Goal: Task Accomplishment & Management: Complete application form

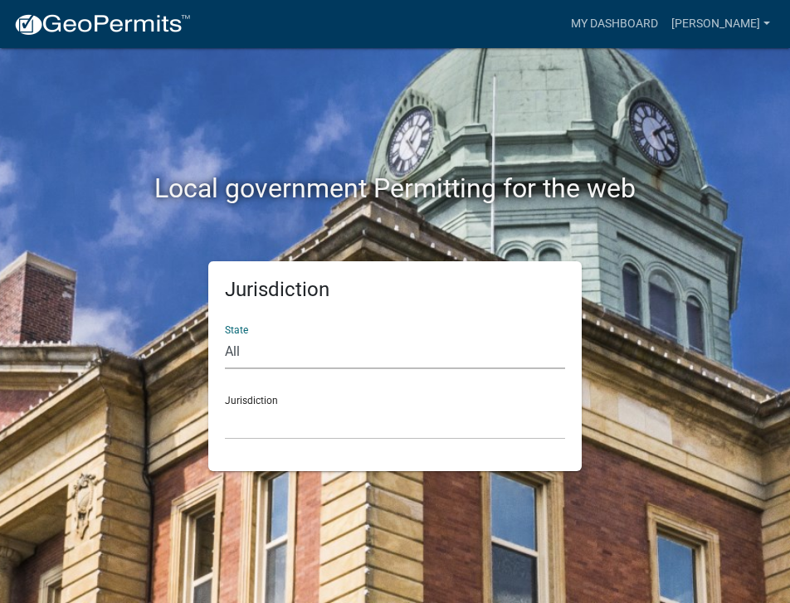
click at [247, 354] on select "All [US_STATE] [US_STATE] [US_STATE] [US_STATE] [US_STATE] [US_STATE] [US_STATE…" at bounding box center [395, 352] width 340 height 34
select select "[US_STATE]"
click at [225, 335] on select "All [US_STATE] [US_STATE] [US_STATE] [US_STATE] [US_STATE] [US_STATE] [US_STATE…" at bounding box center [395, 352] width 340 height 34
click at [251, 419] on select "City of [GEOGRAPHIC_DATA], [US_STATE] City of [GEOGRAPHIC_DATA], [US_STATE] Cit…" at bounding box center [395, 423] width 340 height 34
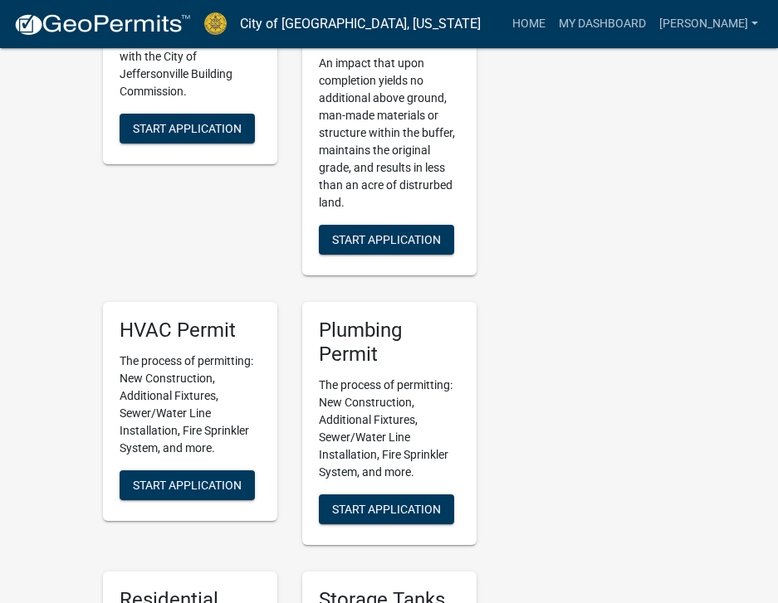
scroll to position [1411, 0]
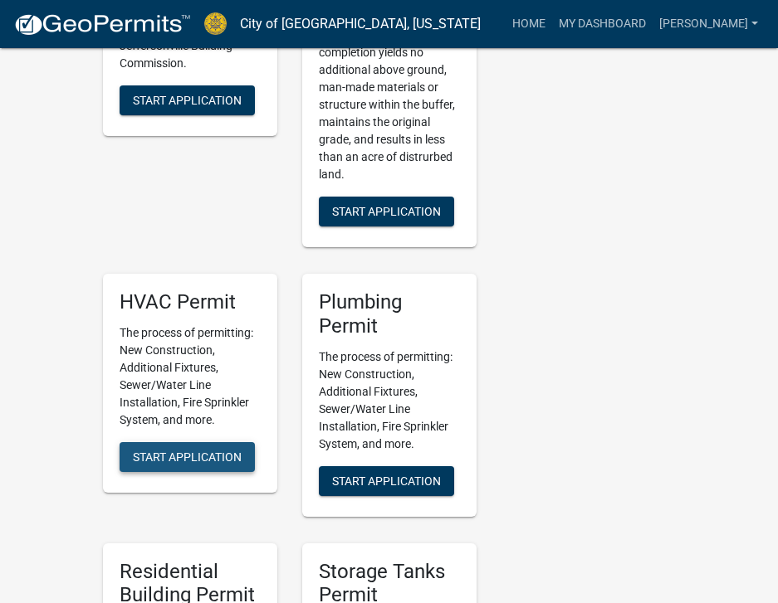
click at [180, 450] on span "Start Application" at bounding box center [187, 456] width 109 height 13
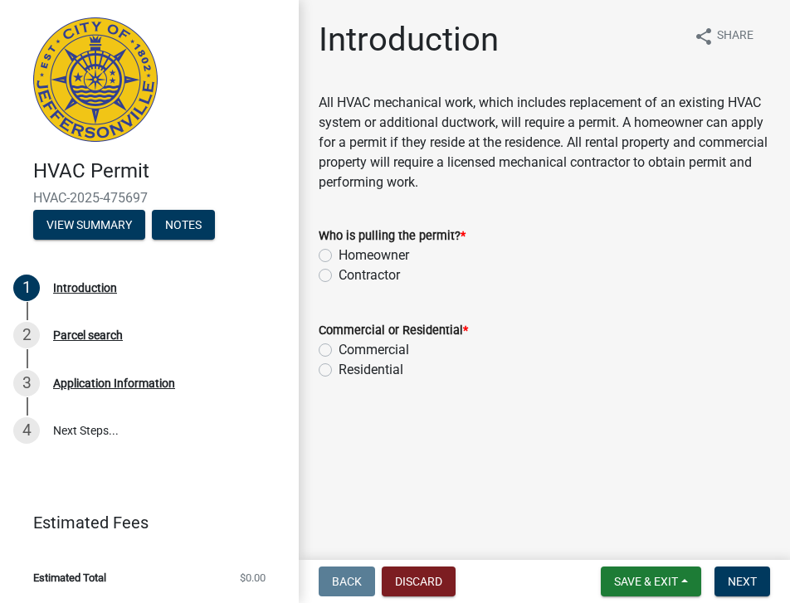
click at [339, 276] on label "Contractor" at bounding box center [369, 276] width 61 height 20
click at [339, 276] on input "Contractor" at bounding box center [344, 271] width 11 height 11
radio input "true"
click at [339, 349] on label "Commercial" at bounding box center [374, 350] width 71 height 20
click at [339, 349] on input "Commercial" at bounding box center [344, 345] width 11 height 11
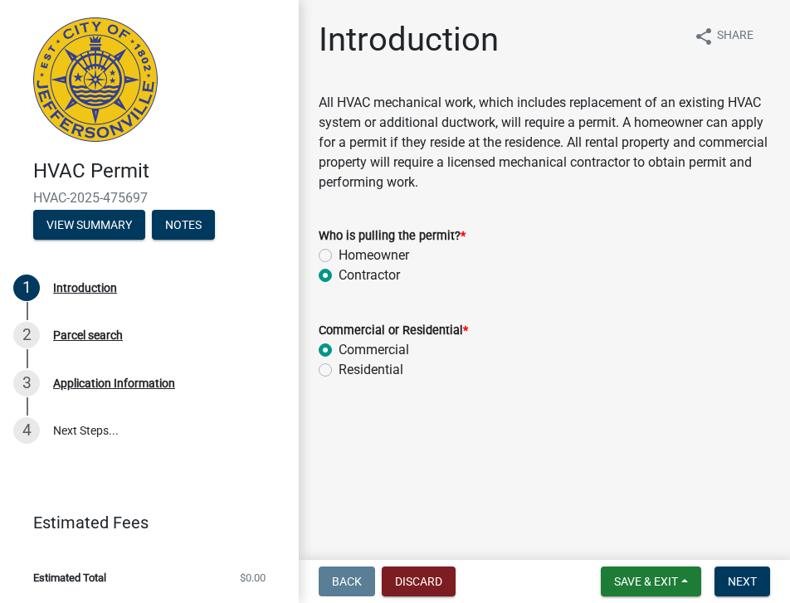
radio input "true"
click at [646, 573] on button "Save & Exit" at bounding box center [651, 582] width 100 height 30
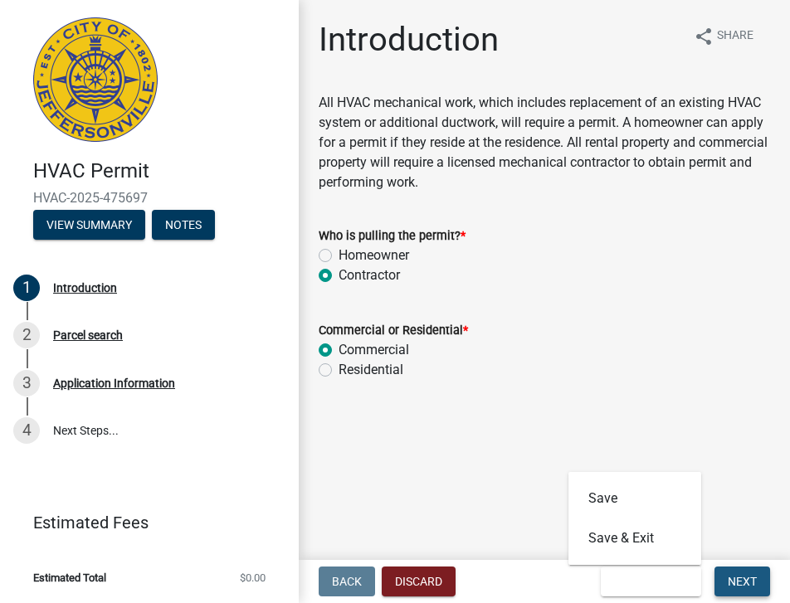
click at [741, 572] on button "Next" at bounding box center [743, 582] width 56 height 30
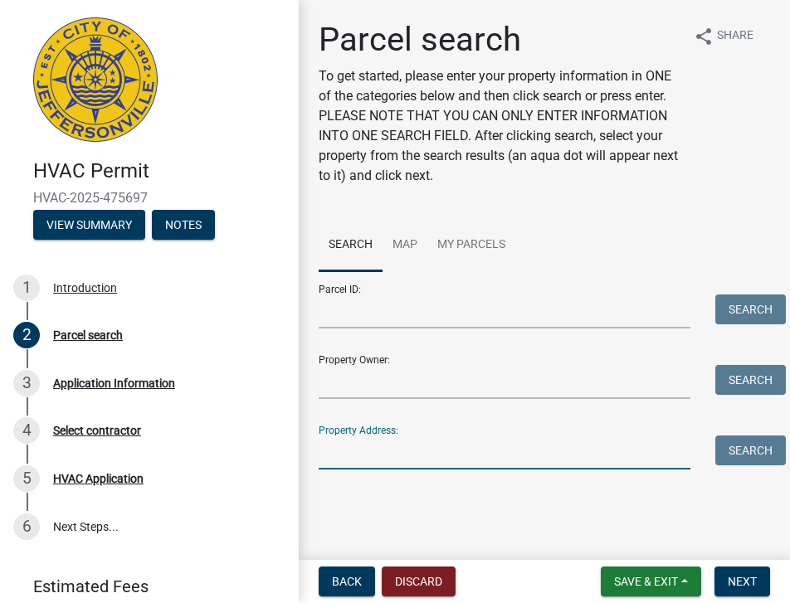
click at [339, 447] on input "Property Address:" at bounding box center [505, 453] width 372 height 34
type input "[STREET_ADDRESS]"
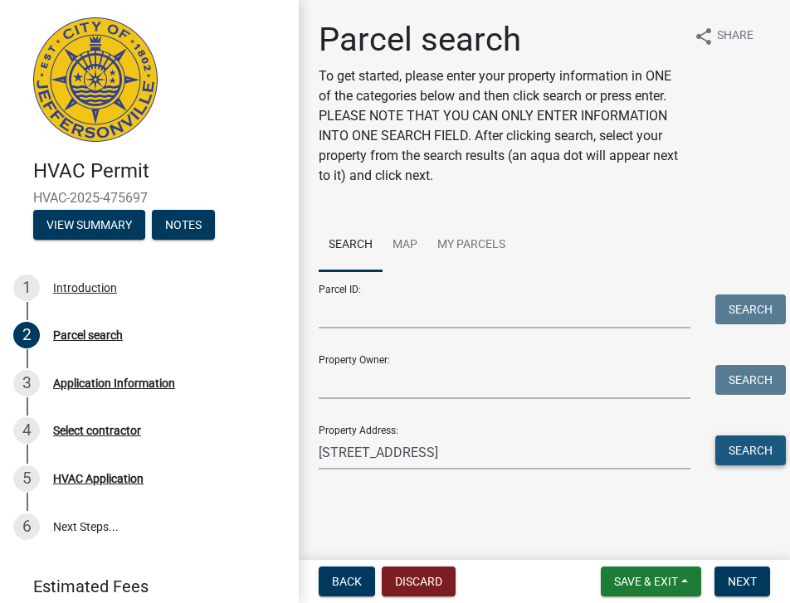
click at [736, 444] on button "Search" at bounding box center [750, 451] width 71 height 30
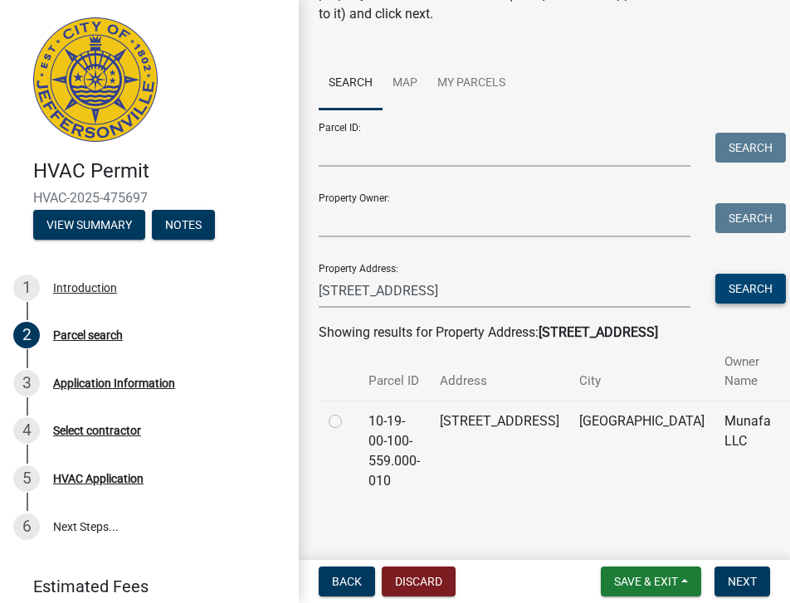
scroll to position [166, 0]
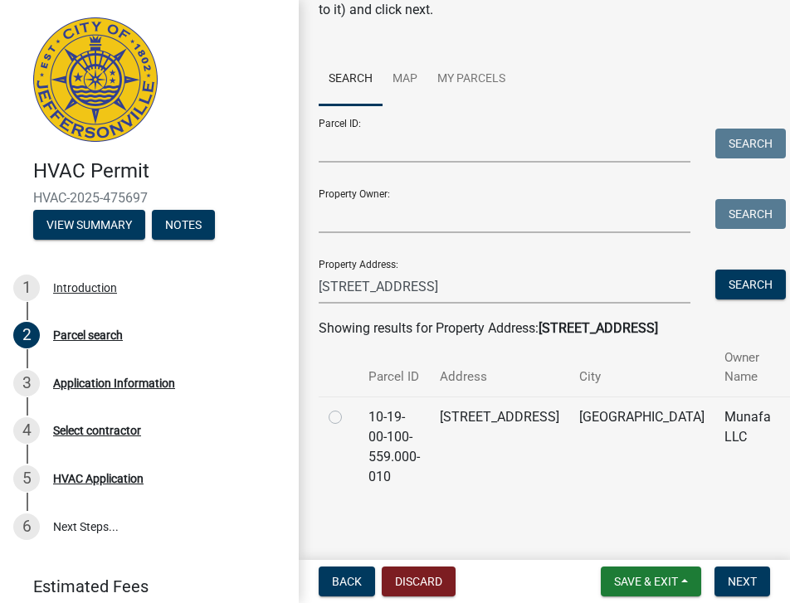
click at [349, 408] on label at bounding box center [349, 408] width 0 height 0
click at [349, 418] on input "radio" at bounding box center [354, 413] width 11 height 11
radio input "true"
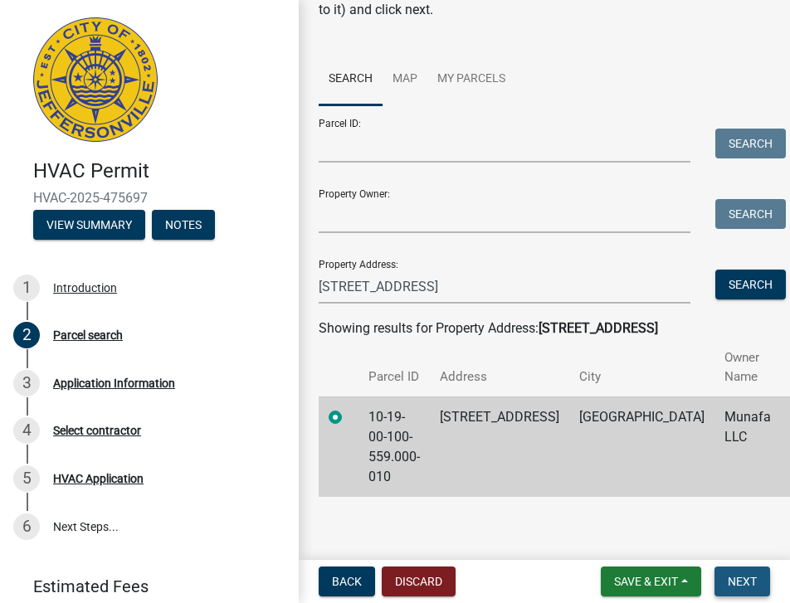
click at [754, 578] on span "Next" at bounding box center [742, 581] width 29 height 13
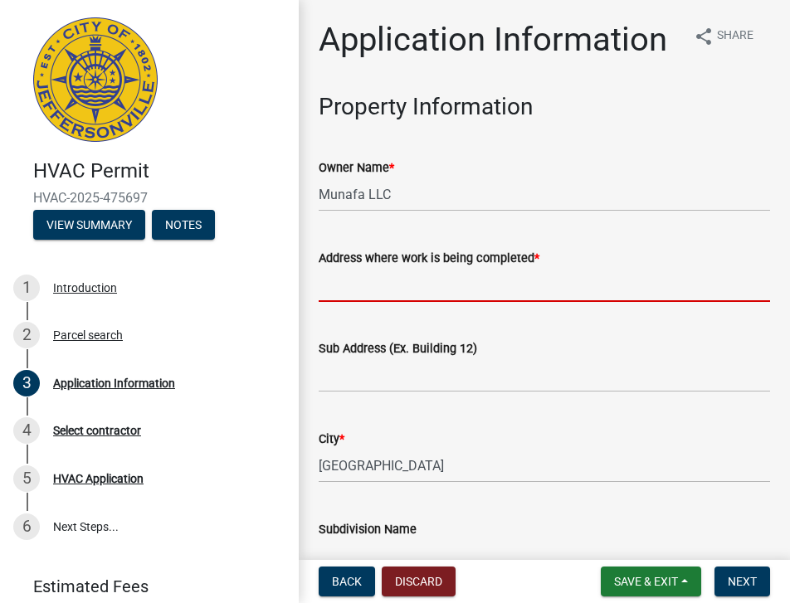
click at [348, 302] on input "Address where work is being completed *" at bounding box center [545, 285] width 452 height 34
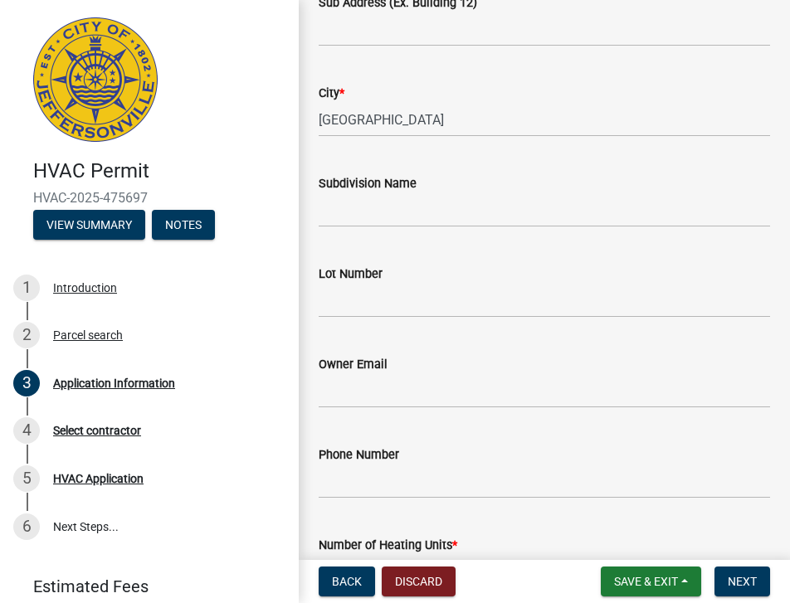
scroll to position [415, 0]
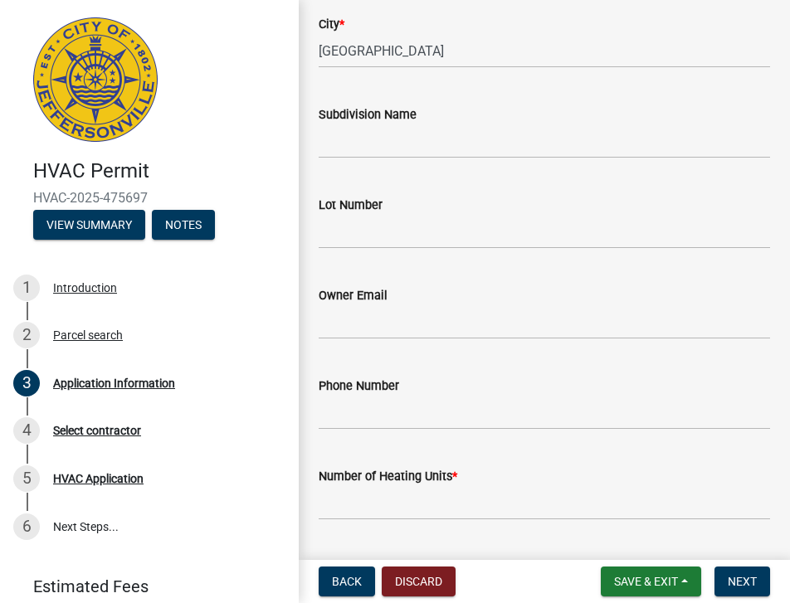
type input "[STREET_ADDRESS]"
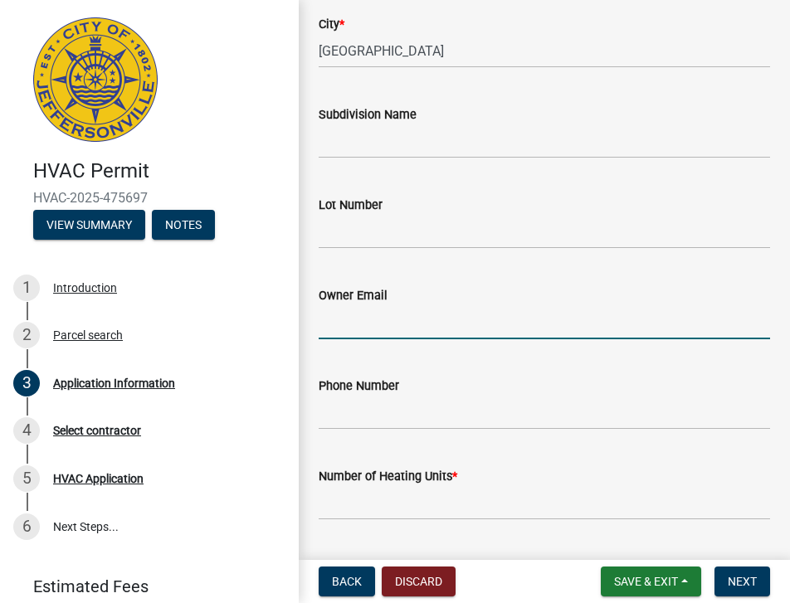
click at [330, 339] on input "Owner Email" at bounding box center [545, 322] width 452 height 34
click at [325, 339] on input "Owner Email" at bounding box center [545, 322] width 452 height 34
type input "[PERSON_NAME][EMAIL_ADDRESS][DOMAIN_NAME]"
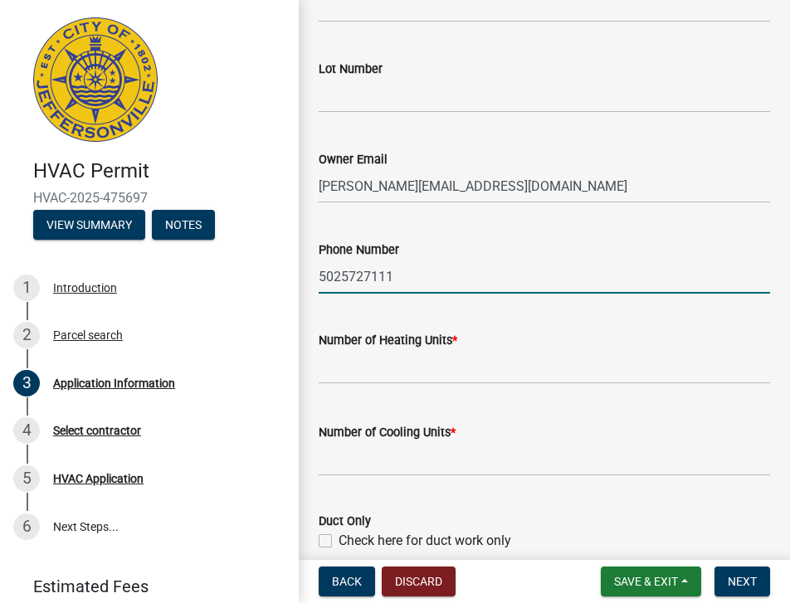
scroll to position [581, 0]
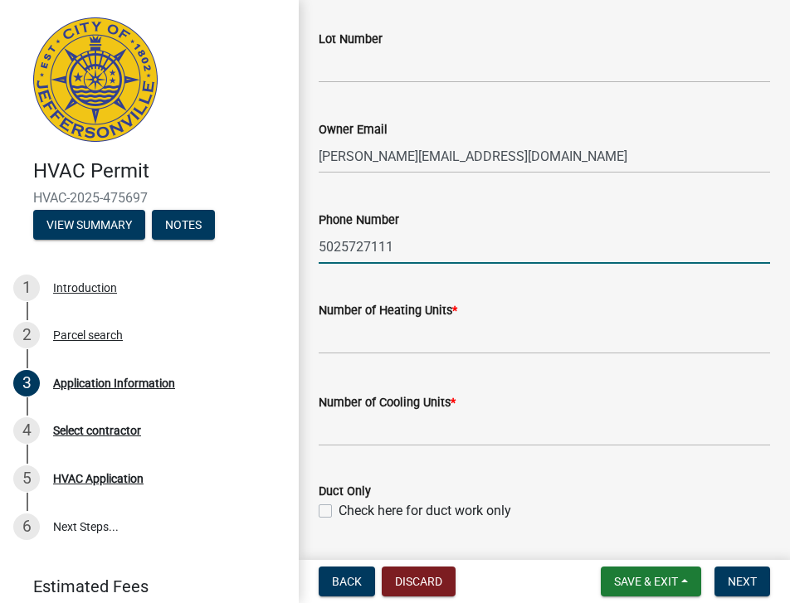
type input "5025727111"
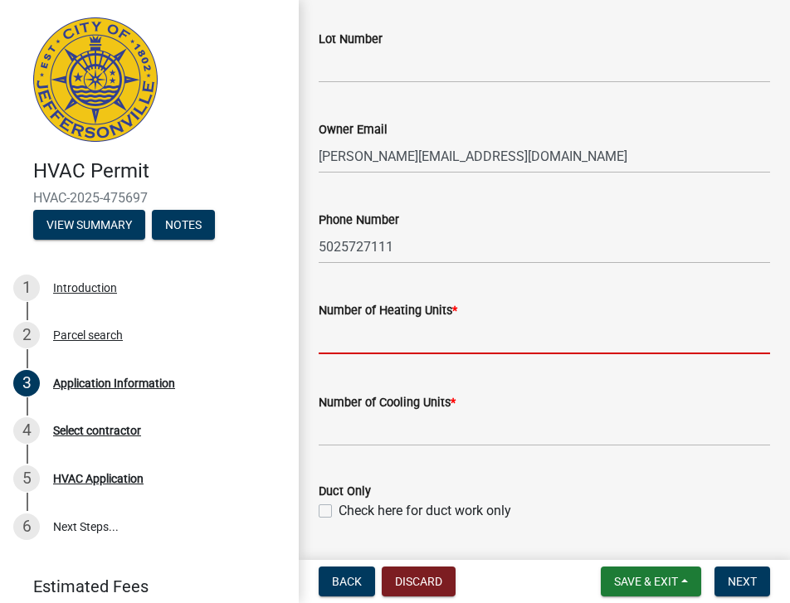
click at [338, 354] on input "text" at bounding box center [545, 337] width 452 height 34
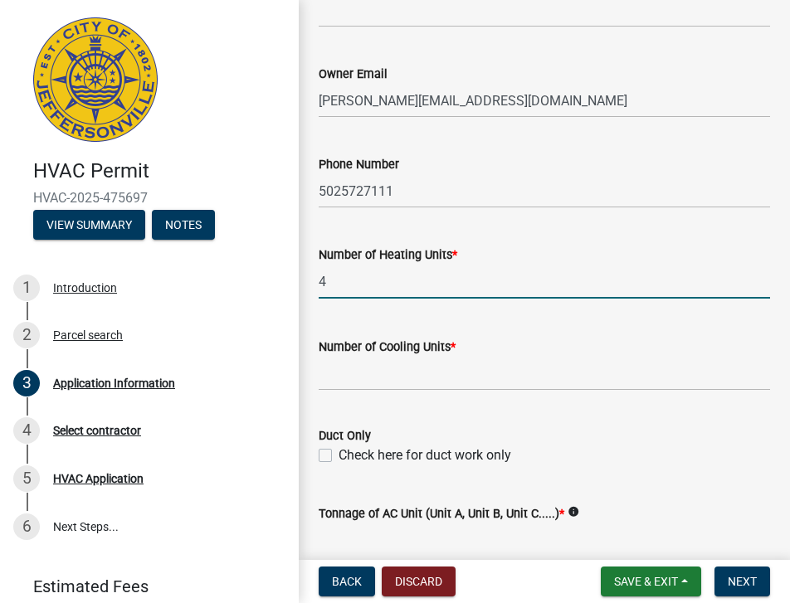
scroll to position [664, 0]
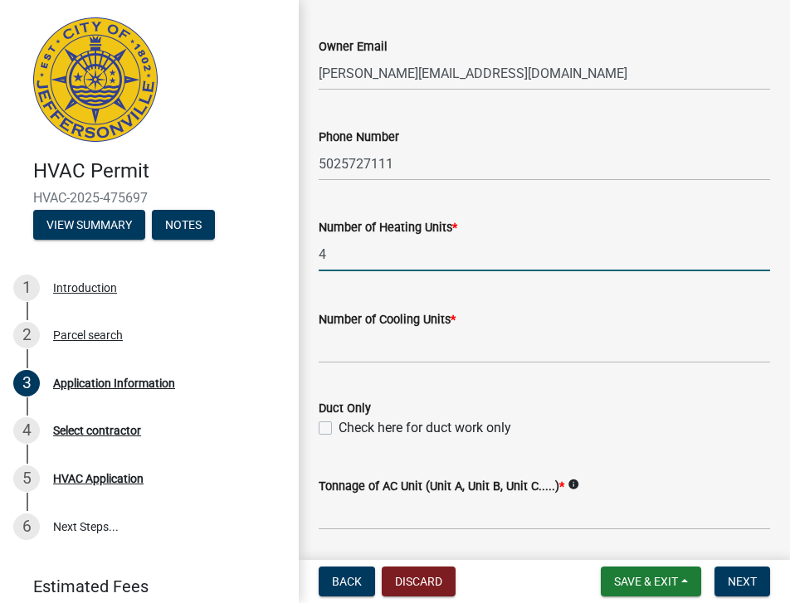
type input "4"
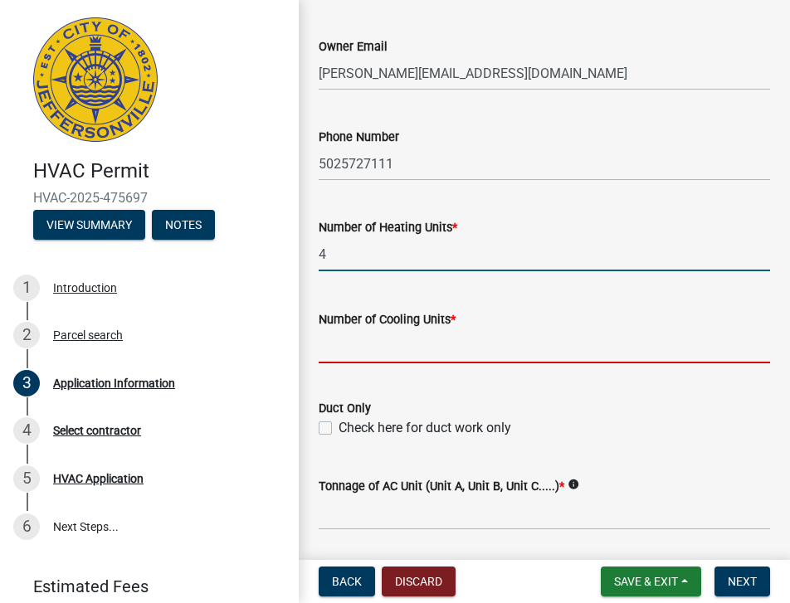
click at [344, 364] on input "text" at bounding box center [545, 347] width 452 height 34
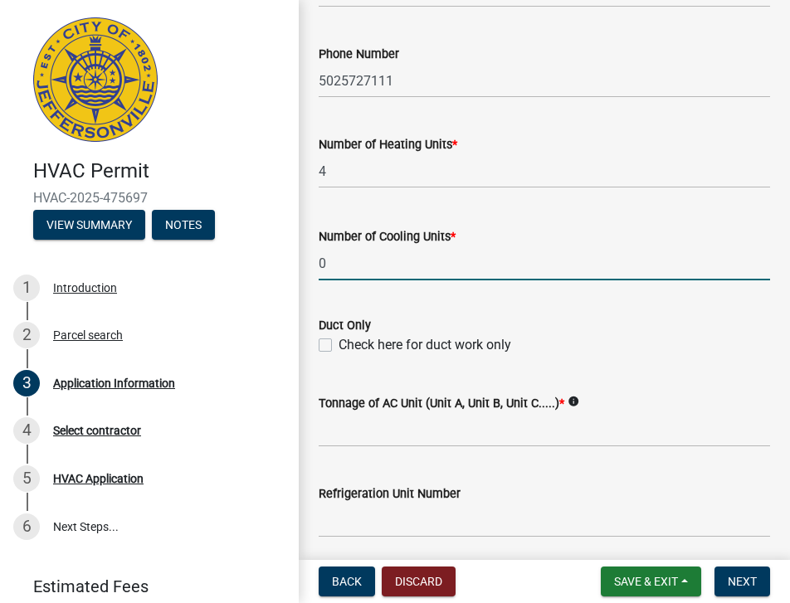
scroll to position [830, 0]
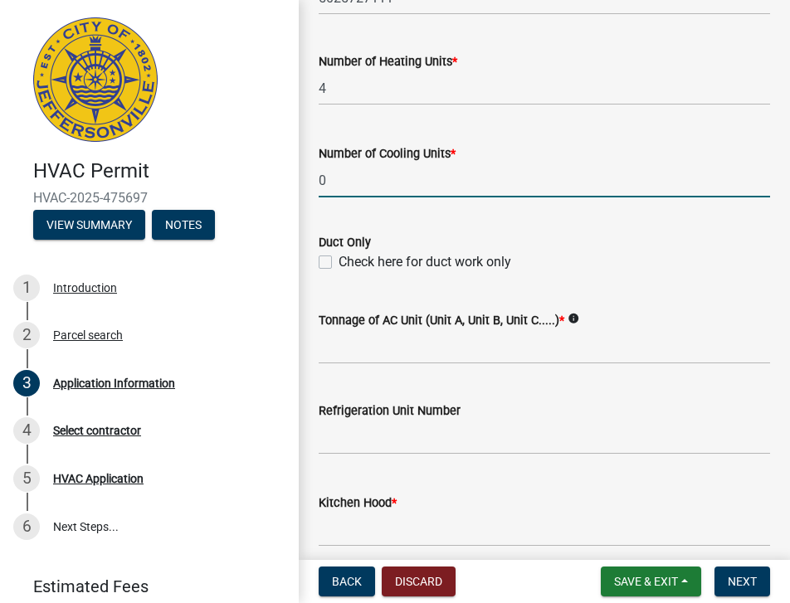
type input "0"
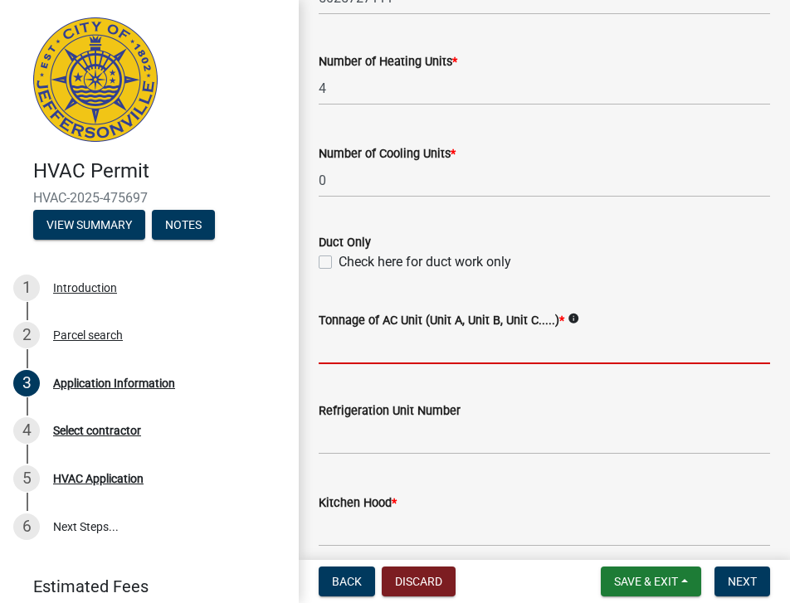
click at [356, 364] on input "Tonnage of AC Unit (Unit A, Unit B, Unit C.....) *" at bounding box center [545, 347] width 452 height 34
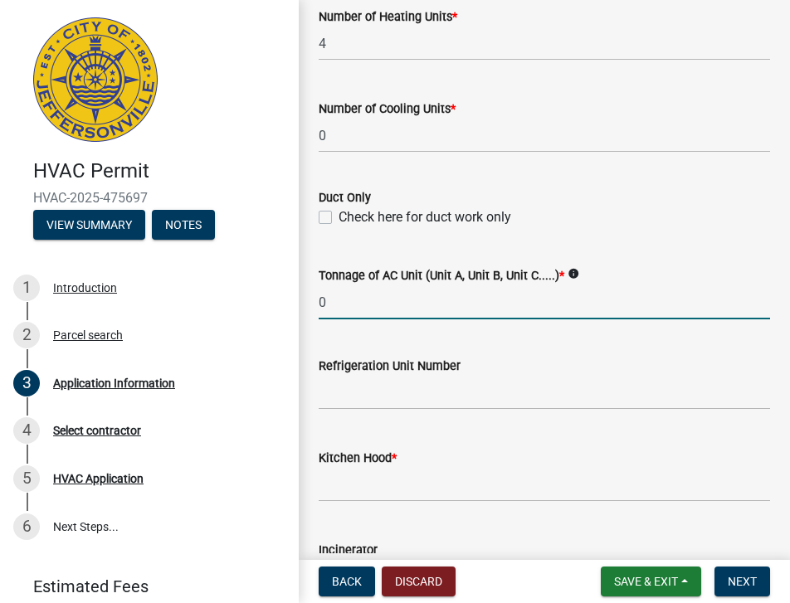
scroll to position [913, 0]
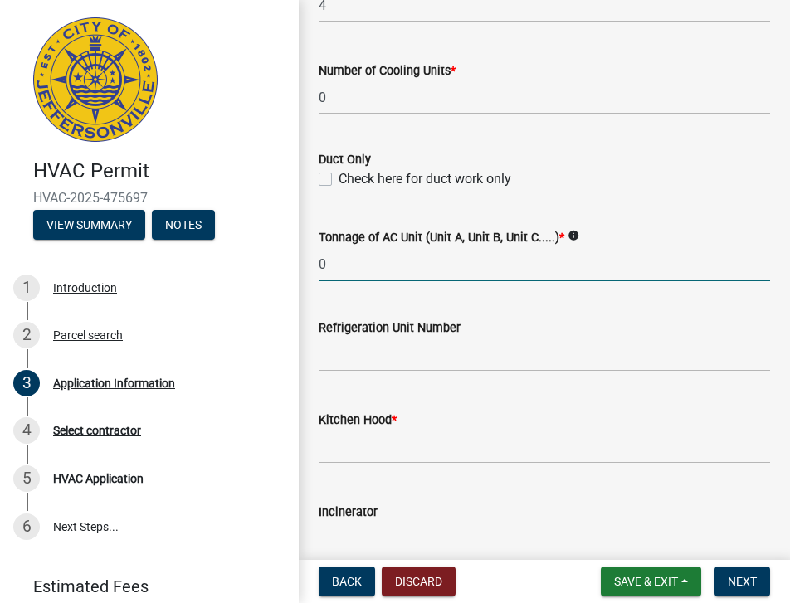
type input "0"
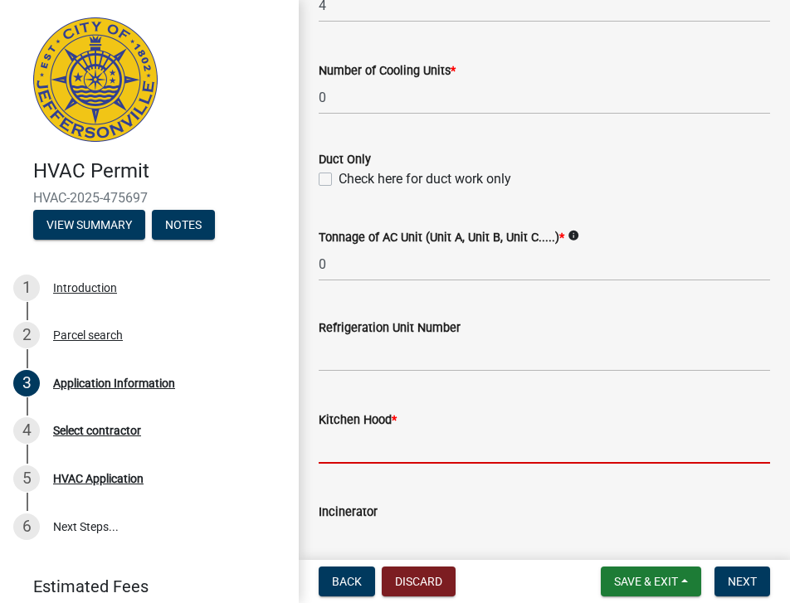
click at [341, 464] on input "text" at bounding box center [545, 447] width 452 height 34
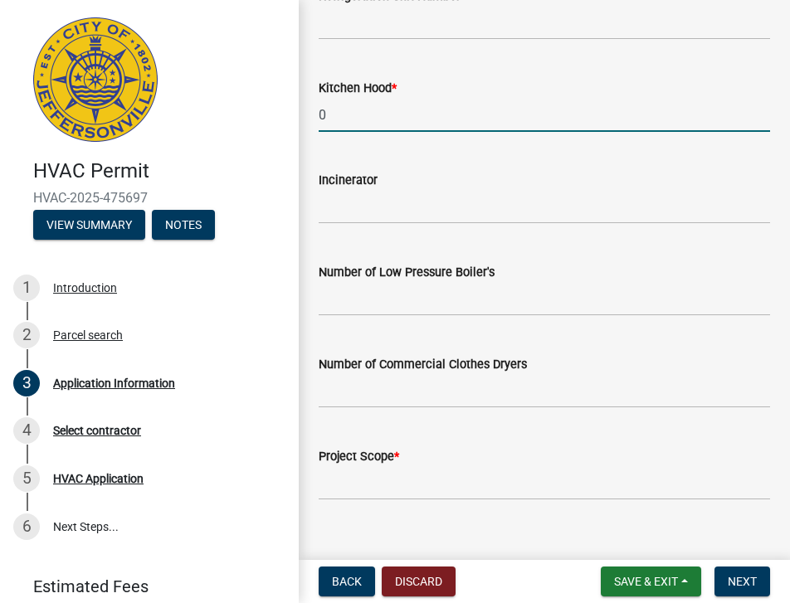
scroll to position [1310, 0]
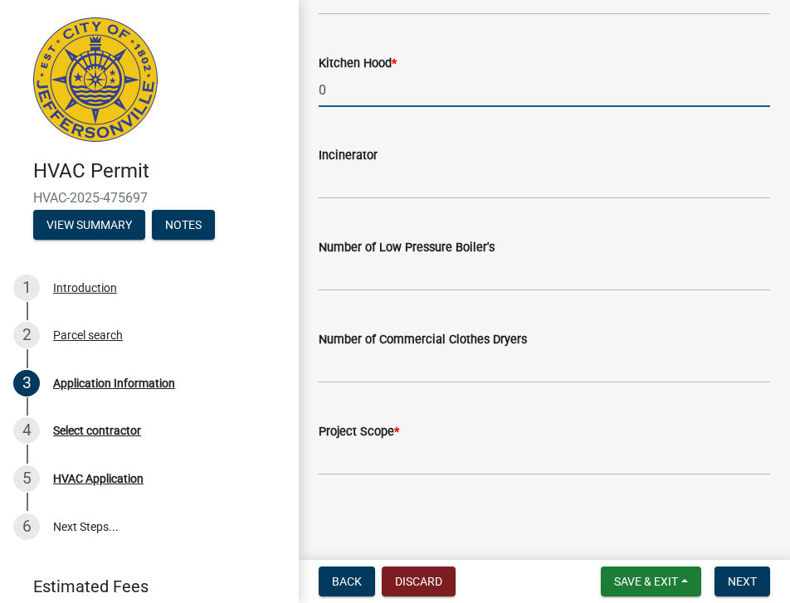
type input "0"
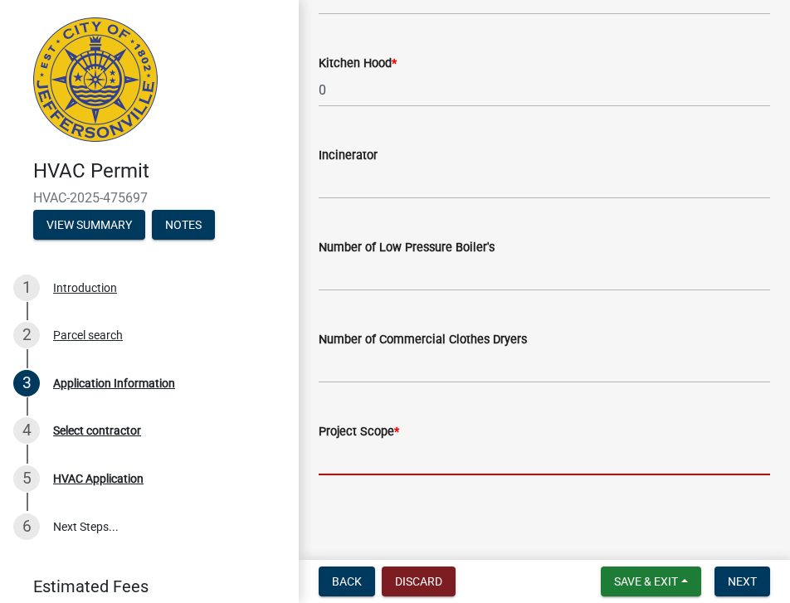
click at [328, 461] on input "Project Scope *" at bounding box center [545, 459] width 452 height 34
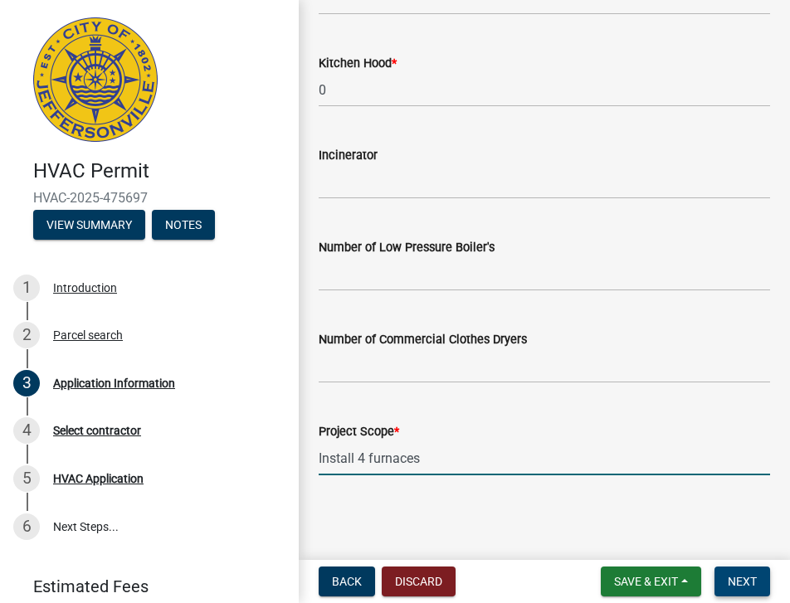
type input "Install 4 furnaces"
click at [745, 582] on span "Next" at bounding box center [742, 581] width 29 height 13
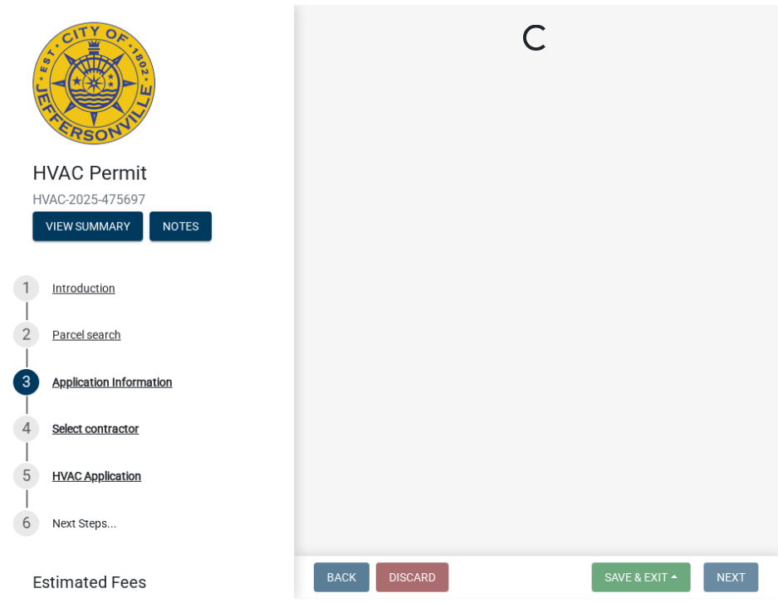
scroll to position [0, 0]
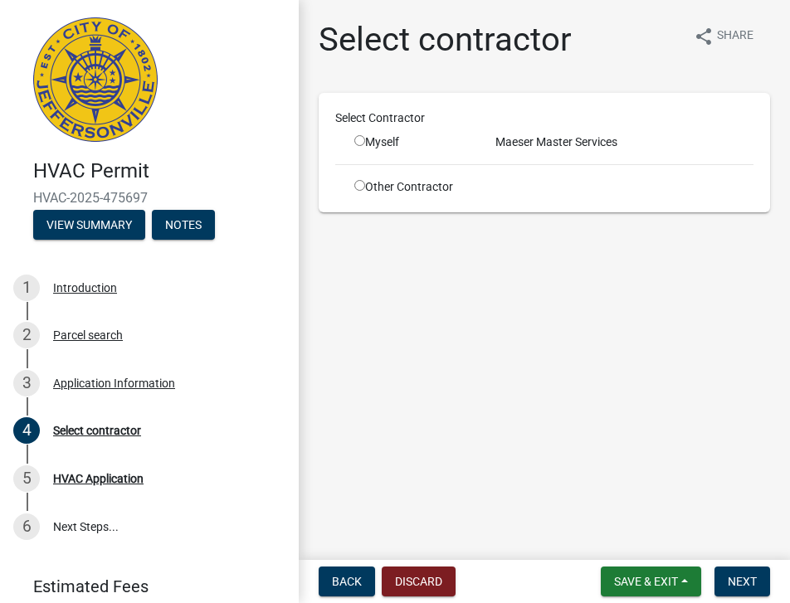
click at [361, 143] on input "radio" at bounding box center [359, 140] width 11 height 11
radio input "true"
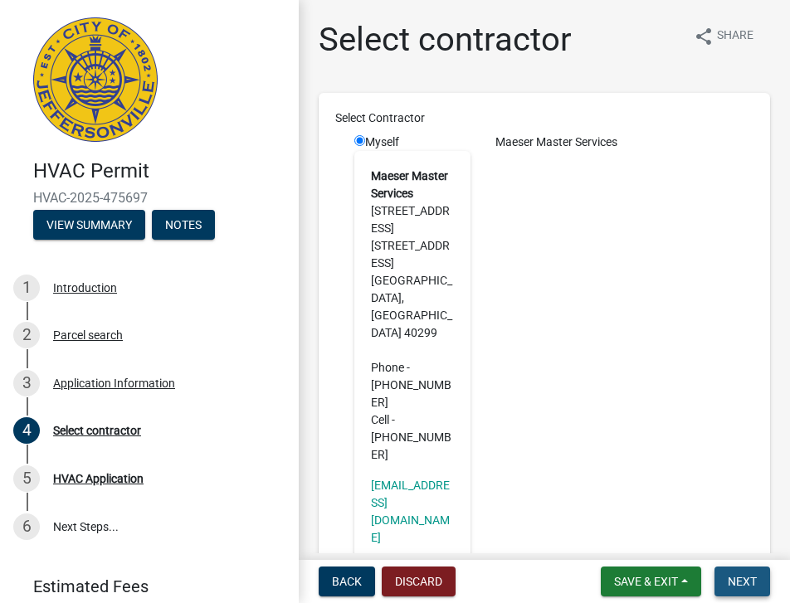
click at [732, 578] on span "Next" at bounding box center [742, 581] width 29 height 13
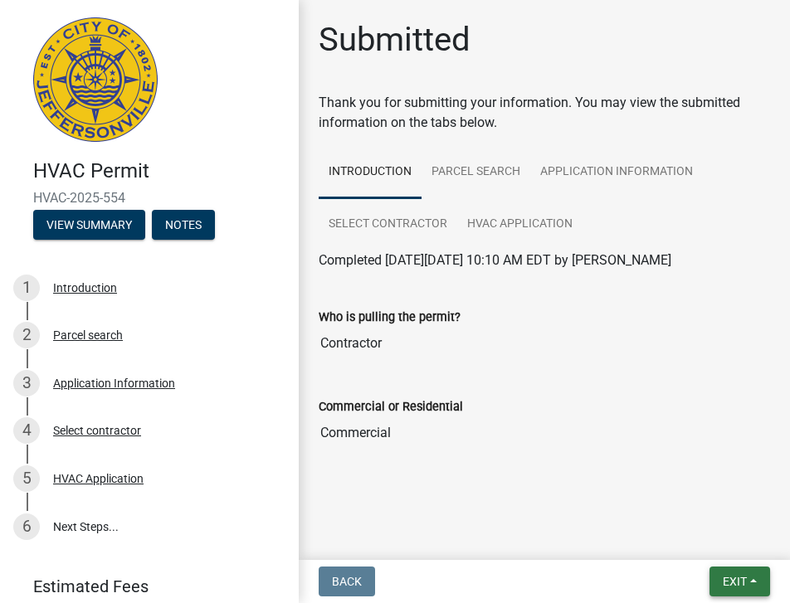
click at [733, 578] on span "Exit" at bounding box center [735, 581] width 24 height 13
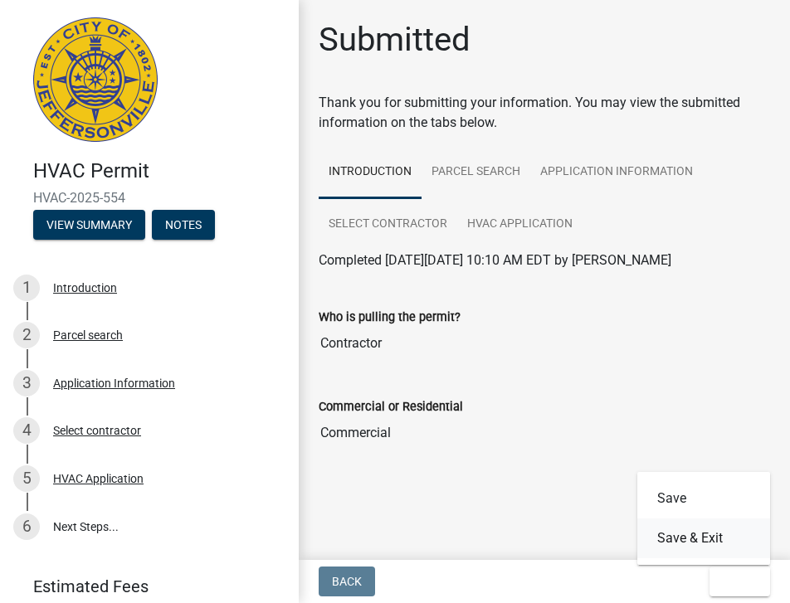
click at [677, 532] on button "Save & Exit" at bounding box center [703, 539] width 133 height 40
